Goal: Task Accomplishment & Management: Use online tool/utility

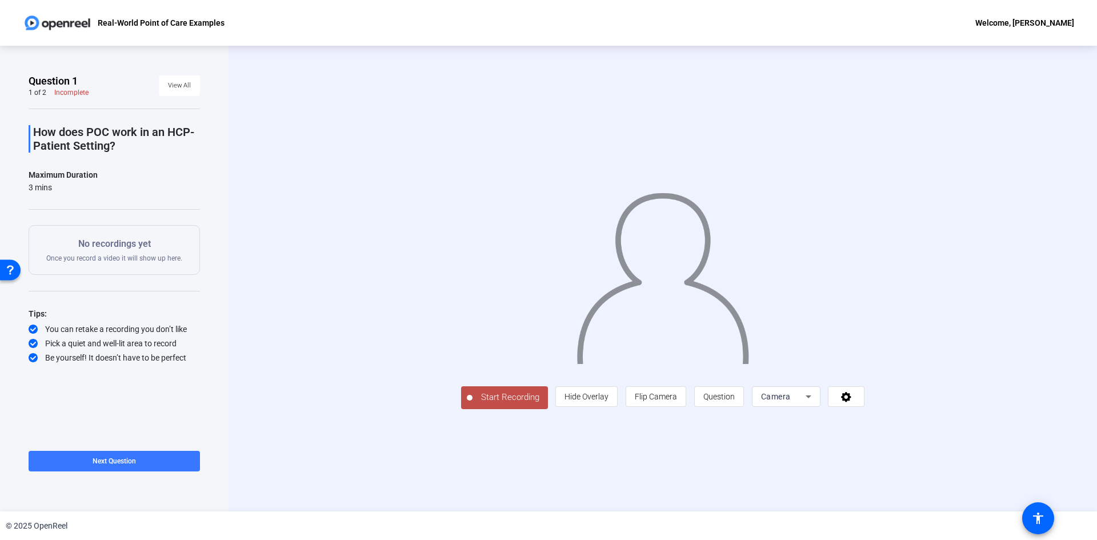
click at [282, 92] on div "Start Recording person Hide Overlay flip Flip Camera question_mark Question Cam…" at bounding box center [663, 279] width 869 height 466
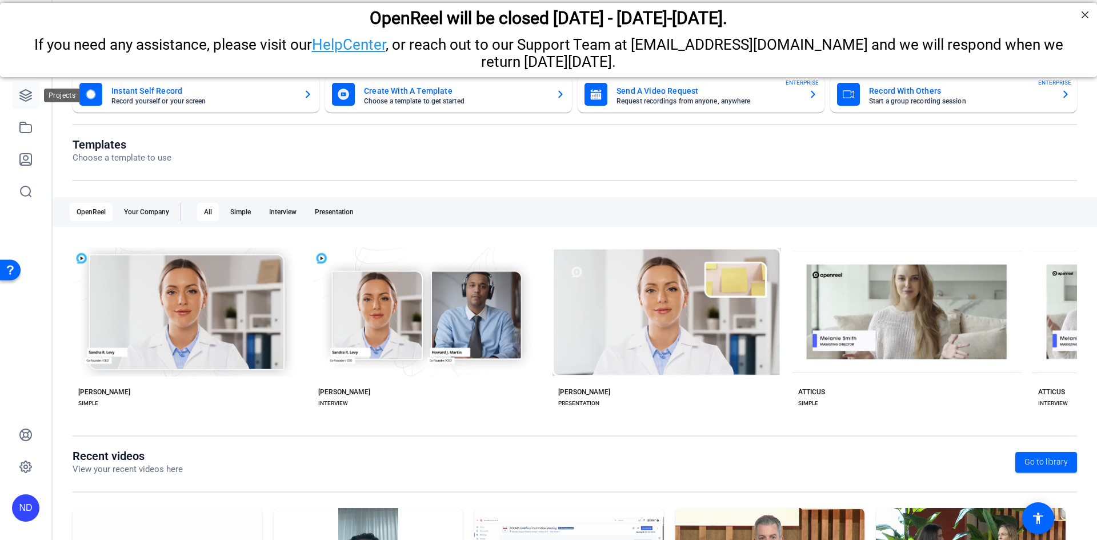
click at [31, 101] on icon at bounding box center [26, 96] width 14 height 14
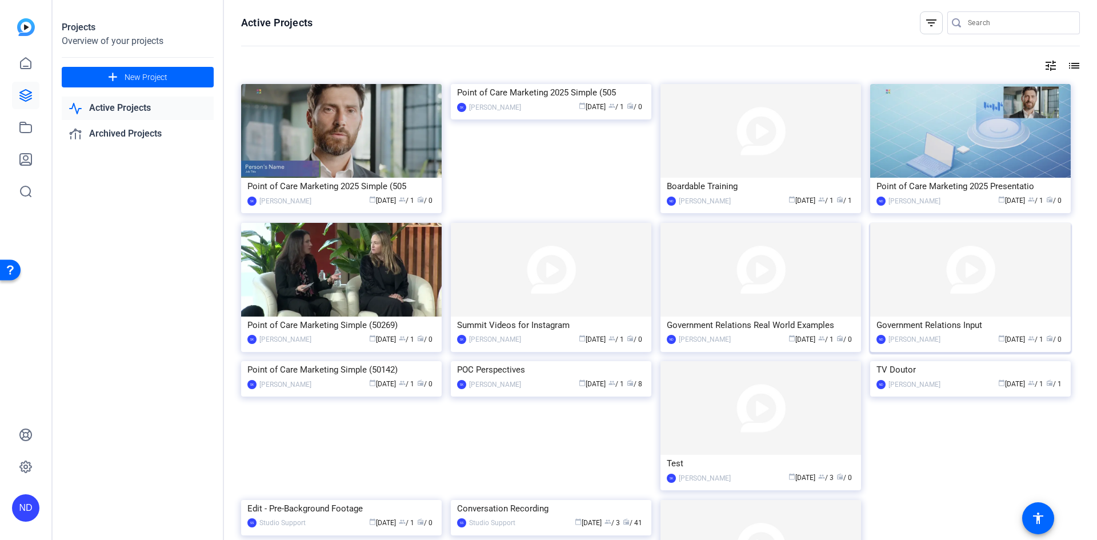
click at [955, 278] on img at bounding box center [970, 270] width 201 height 94
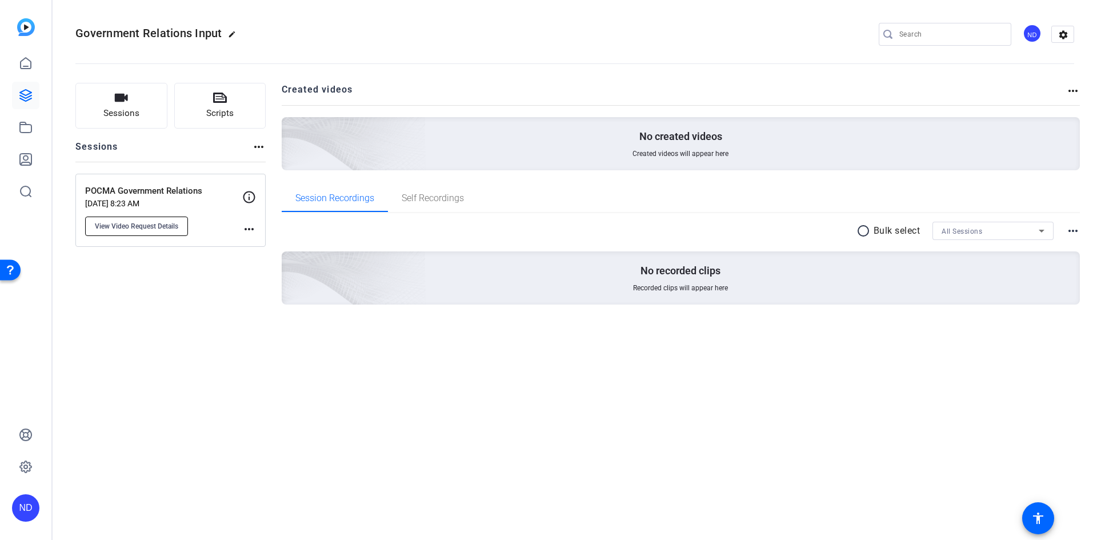
click at [143, 225] on span "View Video Request Details" at bounding box center [136, 226] width 83 height 9
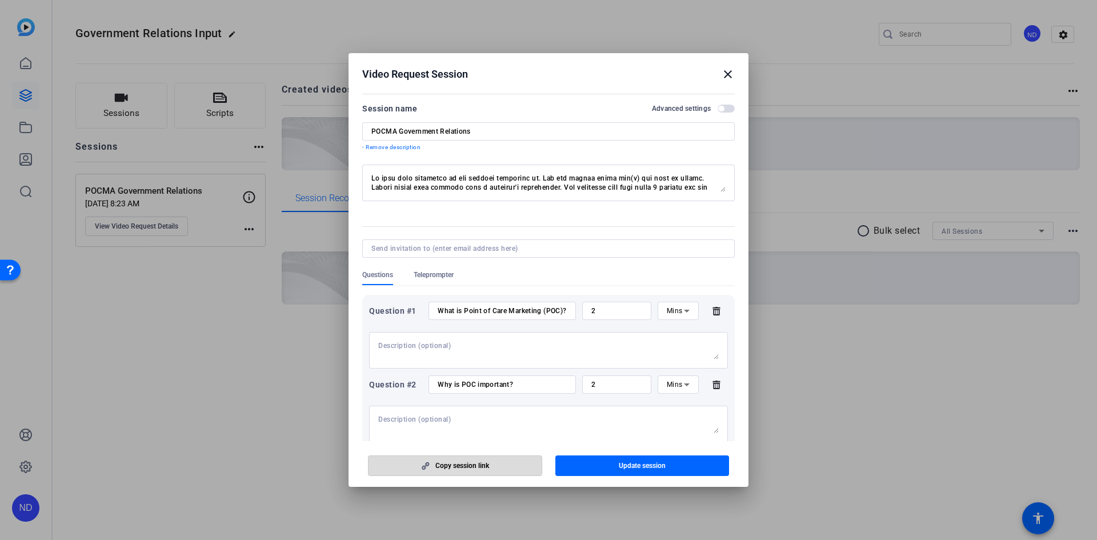
click at [447, 463] on span "Copy session link" at bounding box center [462, 465] width 54 height 9
drag, startPoint x: 732, startPoint y: 75, endPoint x: 722, endPoint y: 71, distance: 10.5
click at [732, 75] on mat-icon "close" at bounding box center [728, 74] width 14 height 14
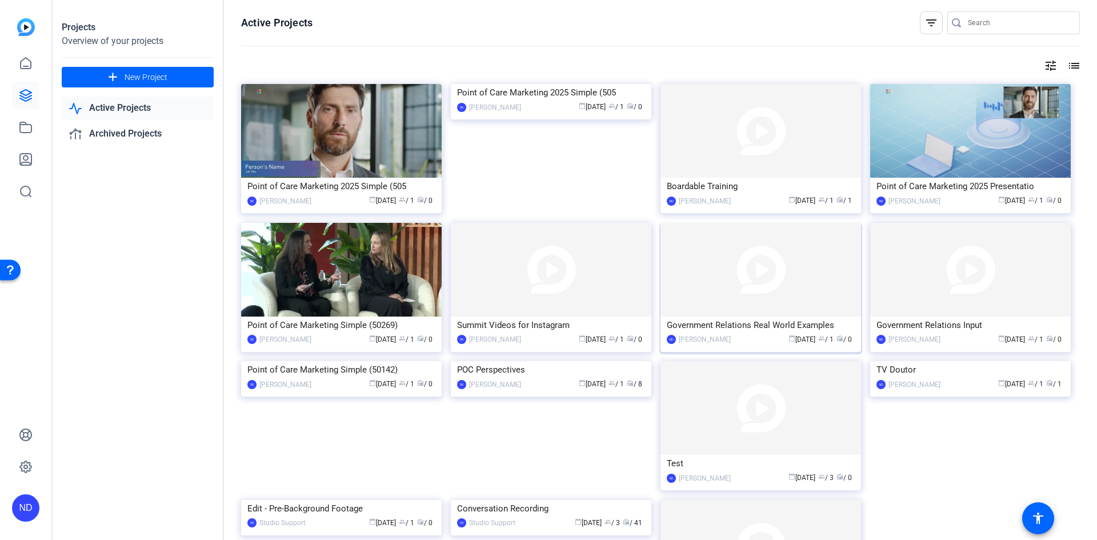
click at [743, 273] on img at bounding box center [761, 270] width 201 height 94
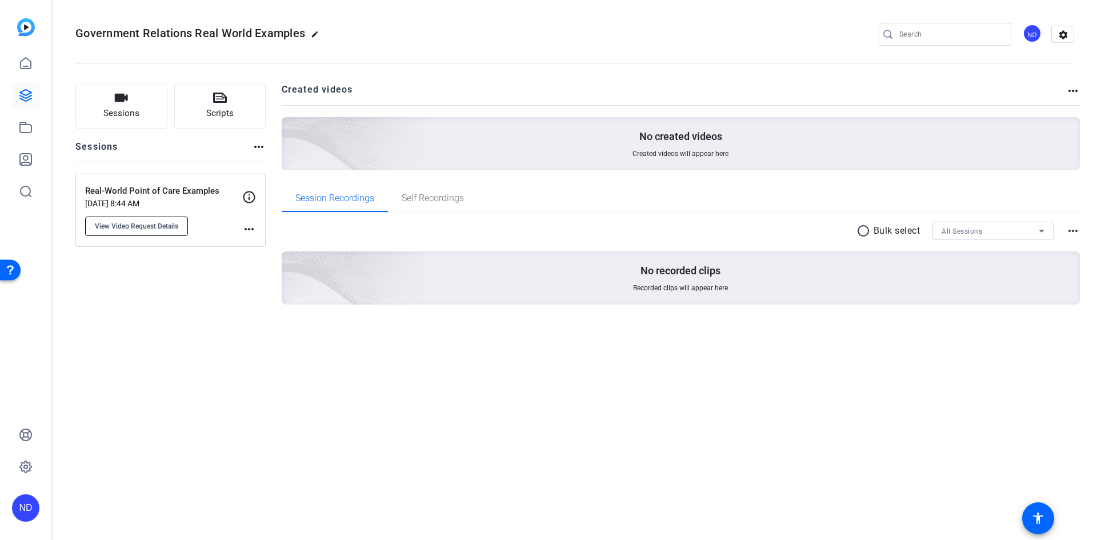
click at [141, 222] on span "View Video Request Details" at bounding box center [136, 226] width 83 height 9
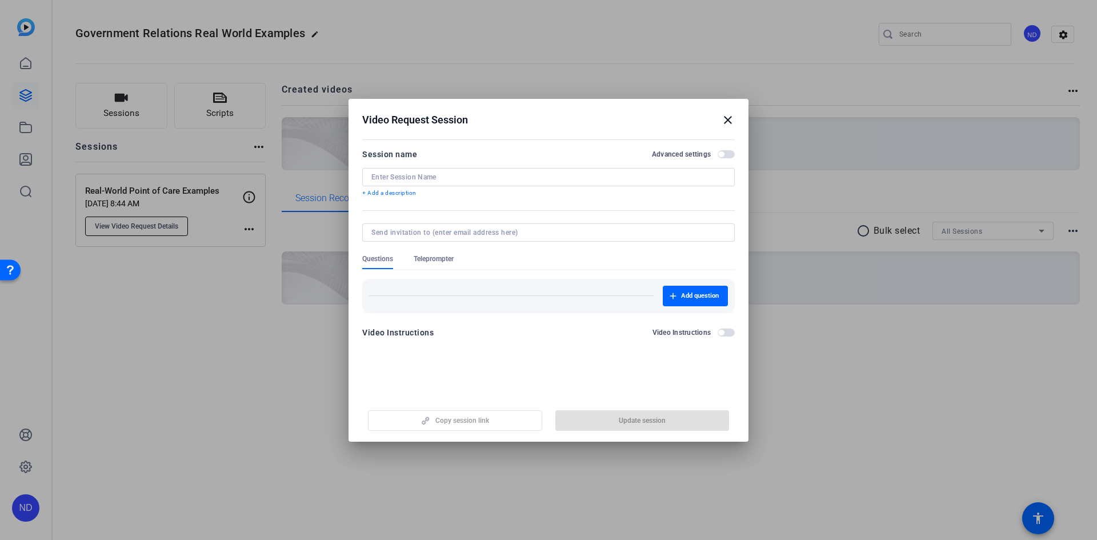
type input "Real-World Point of Care Examples"
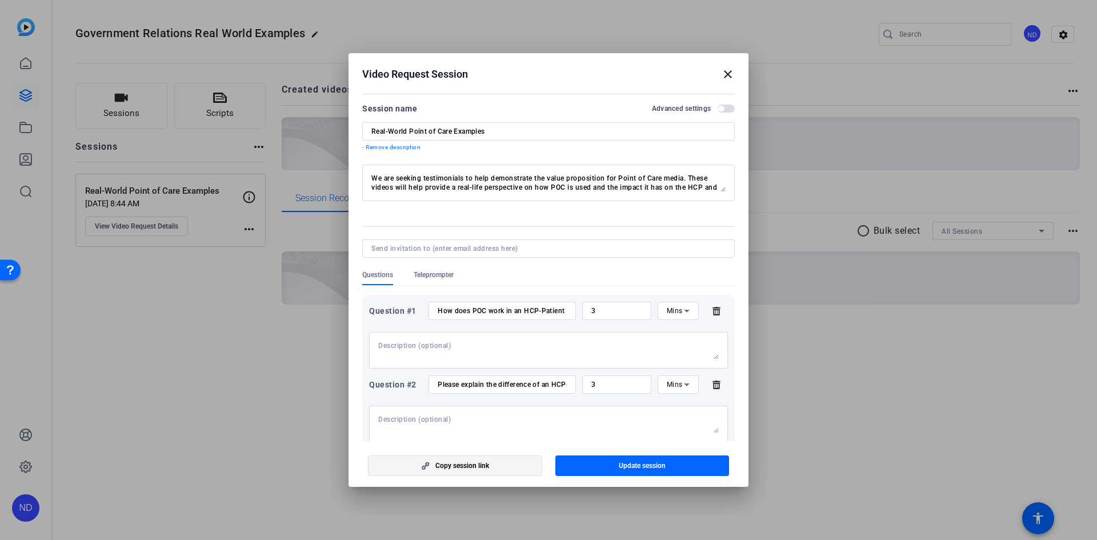
click at [433, 466] on icon "button" at bounding box center [425, 466] width 14 height 8
